Goal: Task Accomplishment & Management: Manage account settings

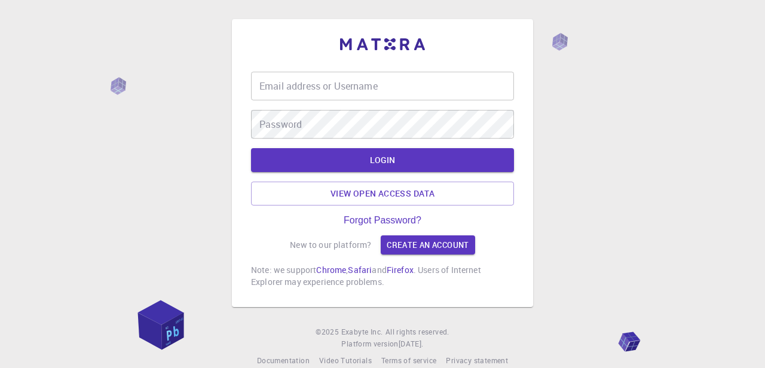
type input "[EMAIL_ADDRESS][DOMAIN_NAME]"
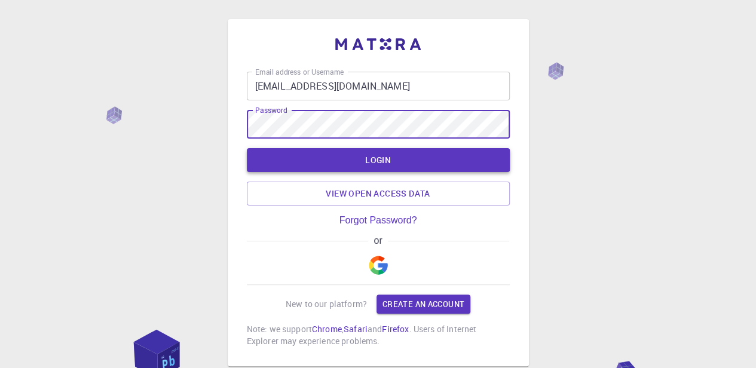
click at [456, 164] on button "LOGIN" at bounding box center [378, 160] width 263 height 24
